Goal: Register for event/course

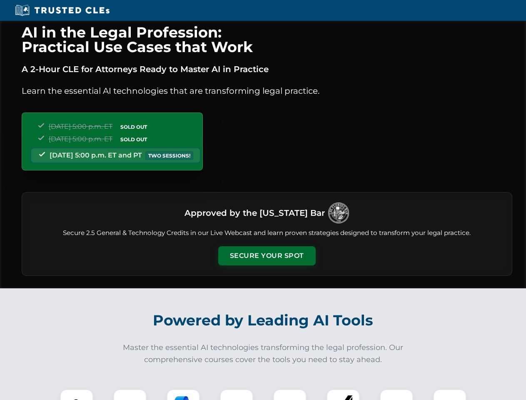
click at [266, 256] on button "Secure Your Spot" at bounding box center [266, 255] width 97 height 19
click at [77, 394] on img at bounding box center [77, 406] width 24 height 24
click at [130, 394] on div at bounding box center [129, 405] width 33 height 33
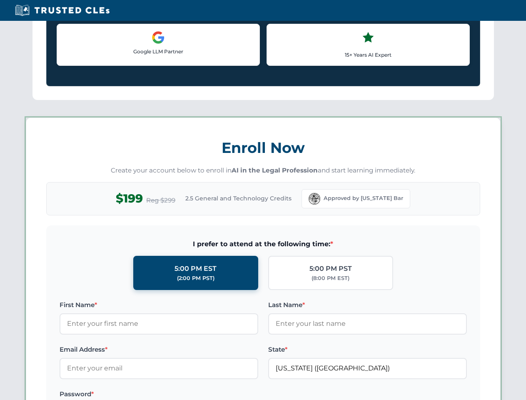
click at [237, 394] on label "Password *" at bounding box center [159, 394] width 199 height 10
